Goal: Task Accomplishment & Management: Manage account settings

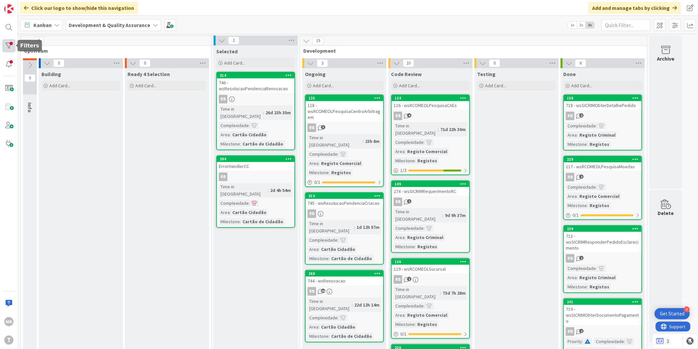
click at [10, 46] on div at bounding box center [8, 45] width 13 height 13
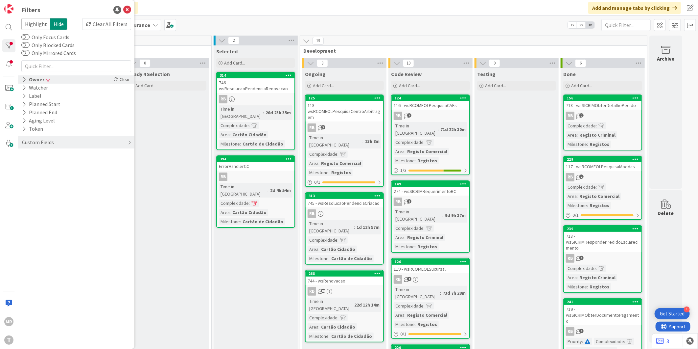
click at [37, 82] on div "Owner" at bounding box center [33, 79] width 24 height 8
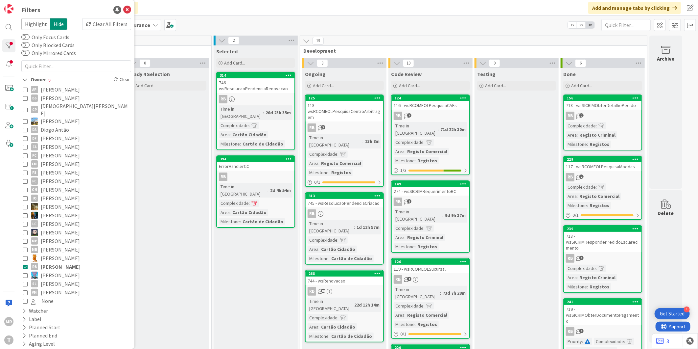
click at [66, 262] on span "[PERSON_NAME]" at bounding box center [61, 266] width 40 height 9
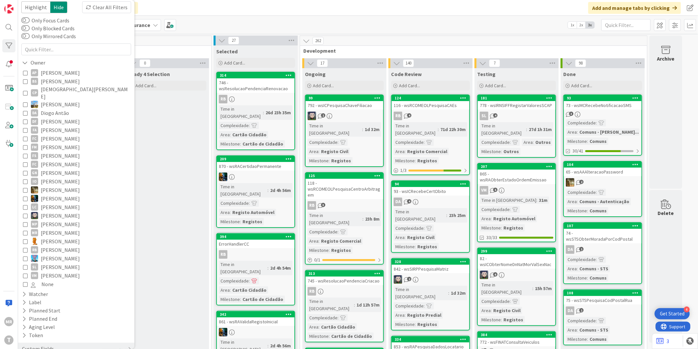
scroll to position [25, 0]
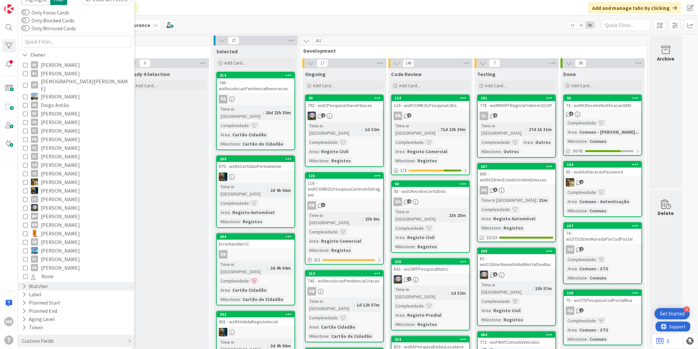
click at [47, 282] on div "Watcher" at bounding box center [34, 286] width 27 height 8
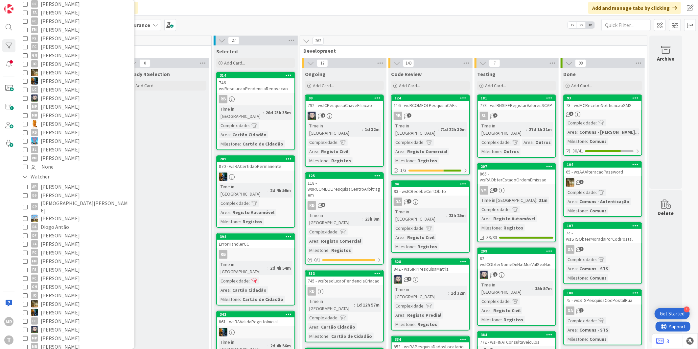
click at [63, 248] on span "[PERSON_NAME]" at bounding box center [60, 252] width 39 height 9
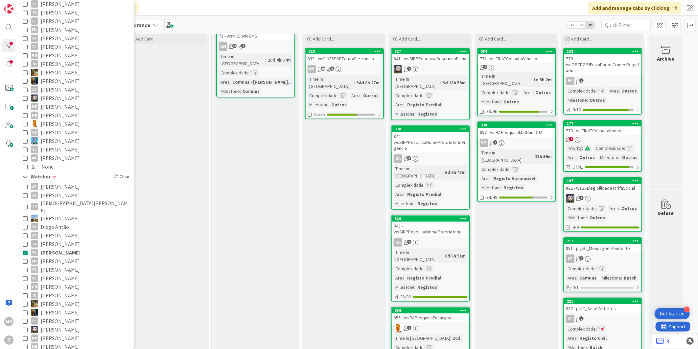
scroll to position [0, 0]
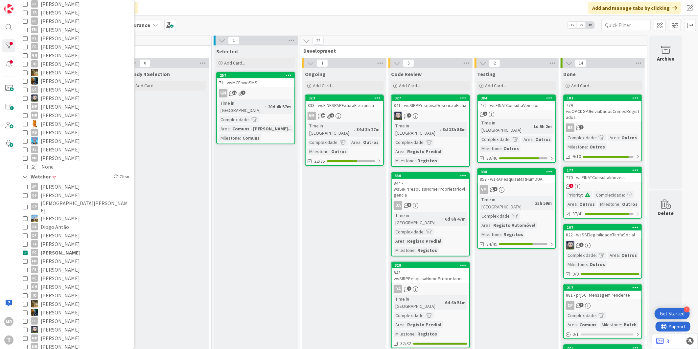
click at [60, 256] on span "[PERSON_NAME]" at bounding box center [60, 260] width 39 height 9
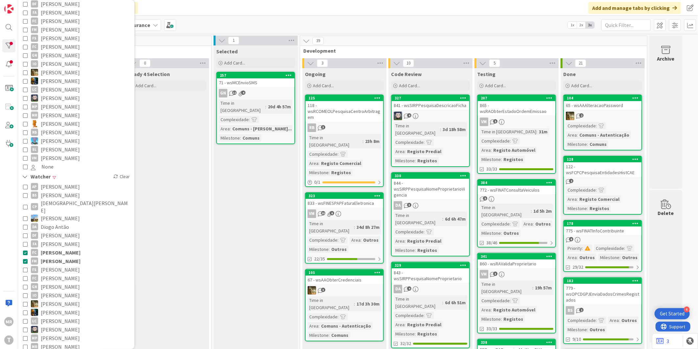
click at [61, 239] on span "[PERSON_NAME]" at bounding box center [60, 243] width 39 height 9
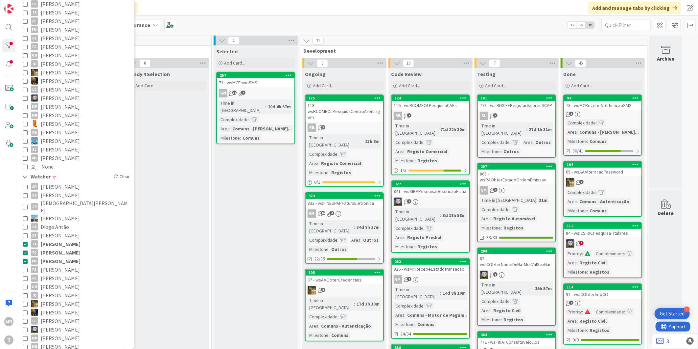
click at [68, 239] on span "[PERSON_NAME]" at bounding box center [61, 243] width 40 height 9
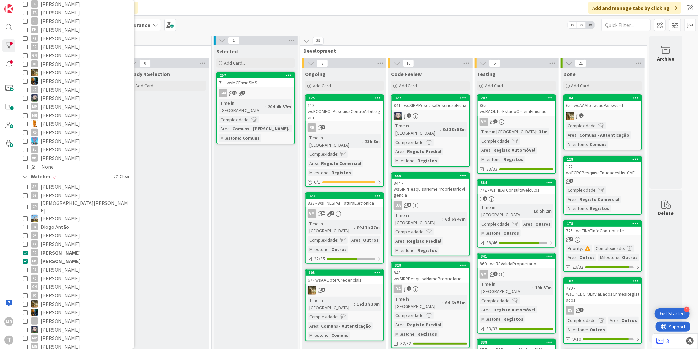
click at [67, 248] on span "[PERSON_NAME]" at bounding box center [61, 252] width 40 height 9
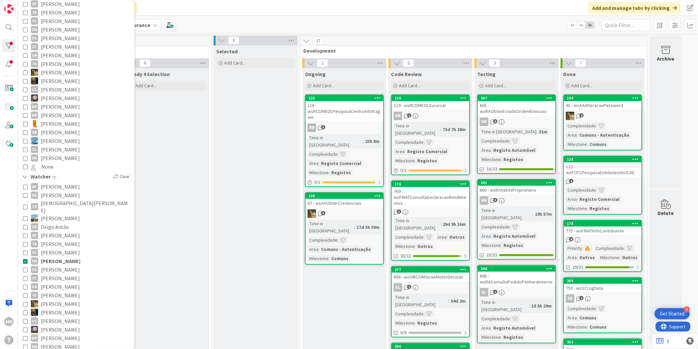
click at [41, 256] on span "[PERSON_NAME]" at bounding box center [61, 260] width 40 height 9
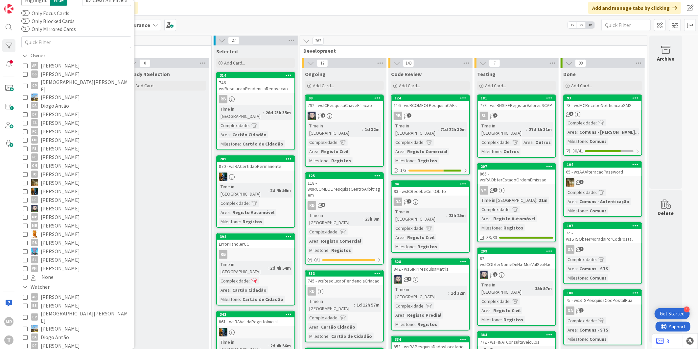
scroll to position [73, 0]
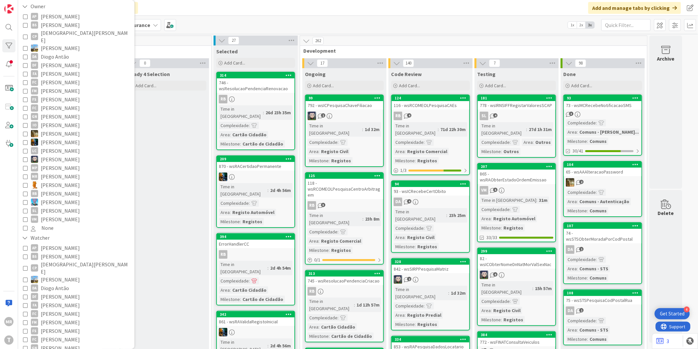
click at [59, 301] on span "[PERSON_NAME]" at bounding box center [60, 305] width 39 height 9
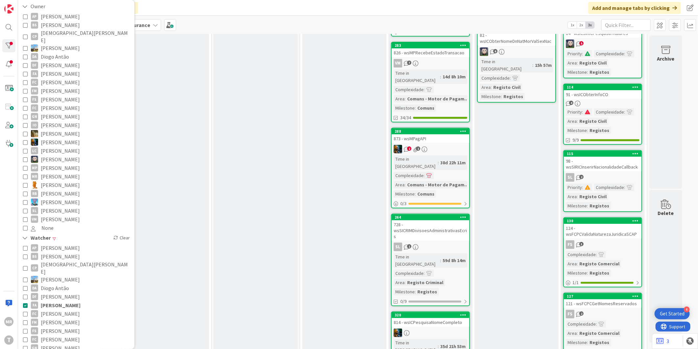
scroll to position [146, 0]
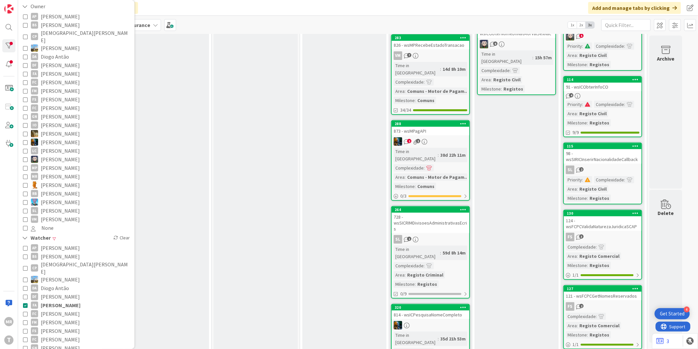
click at [60, 309] on span "[PERSON_NAME]" at bounding box center [60, 313] width 39 height 9
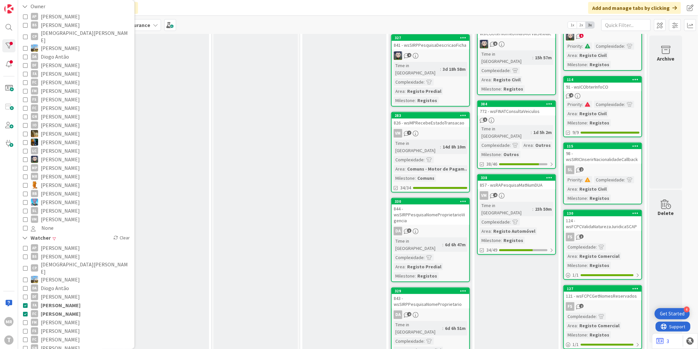
click at [60, 301] on span "[PERSON_NAME]" at bounding box center [61, 305] width 40 height 9
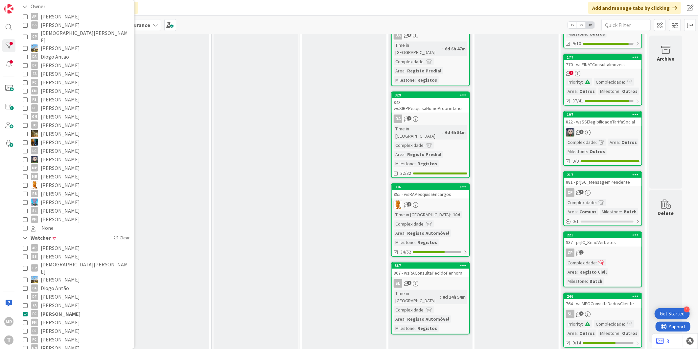
scroll to position [182, 0]
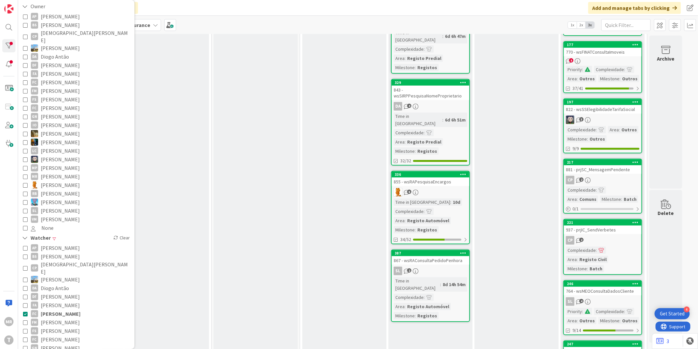
click at [72, 309] on span "[PERSON_NAME]" at bounding box center [61, 313] width 40 height 9
